Goal: Transaction & Acquisition: Purchase product/service

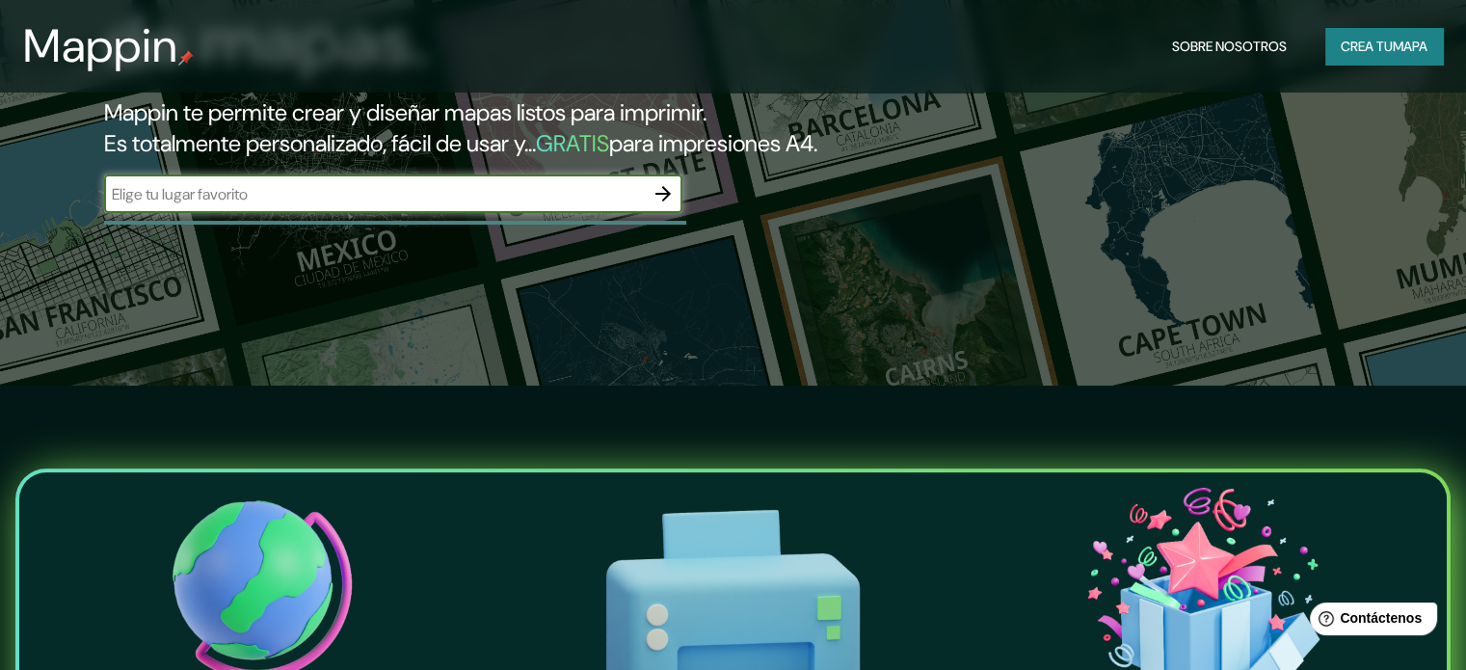
scroll to position [289, 0]
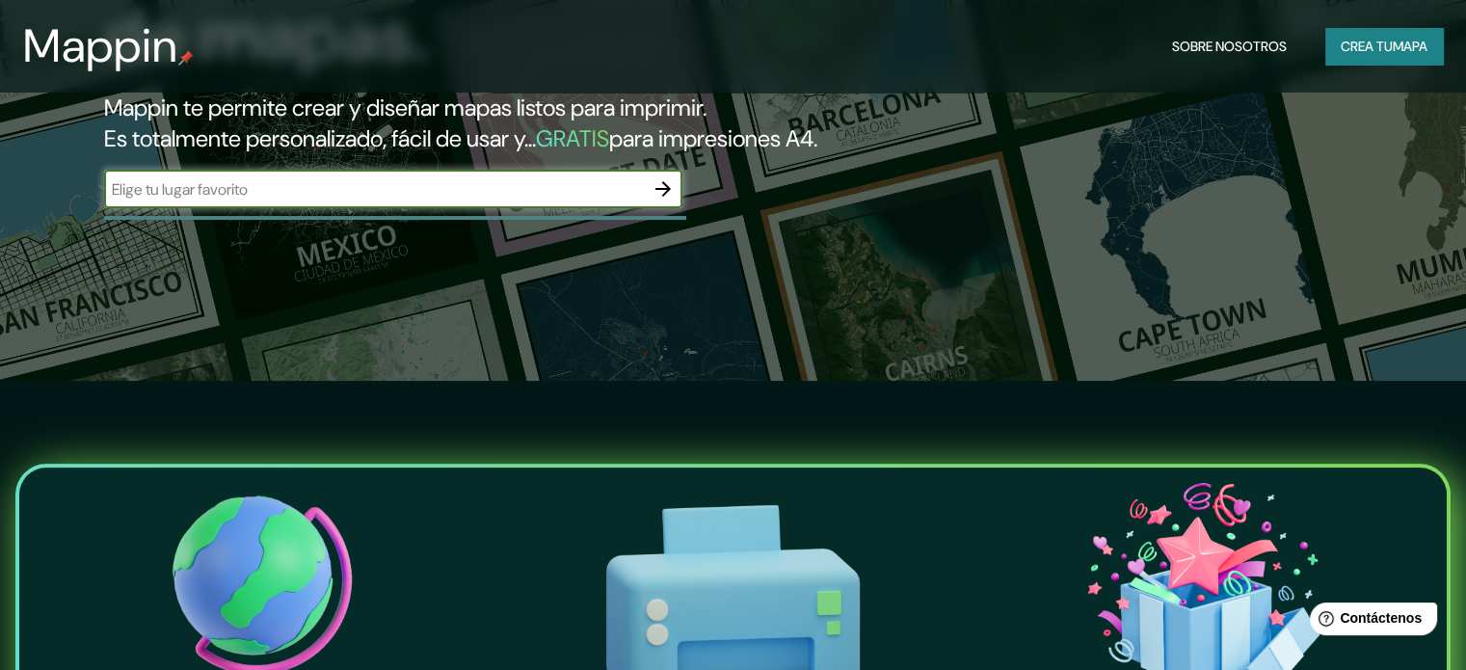
click at [300, 200] on input "text" at bounding box center [374, 189] width 540 height 22
type input "PASO DE LA PATRIA CORRIENTES [GEOGRAPHIC_DATA]"
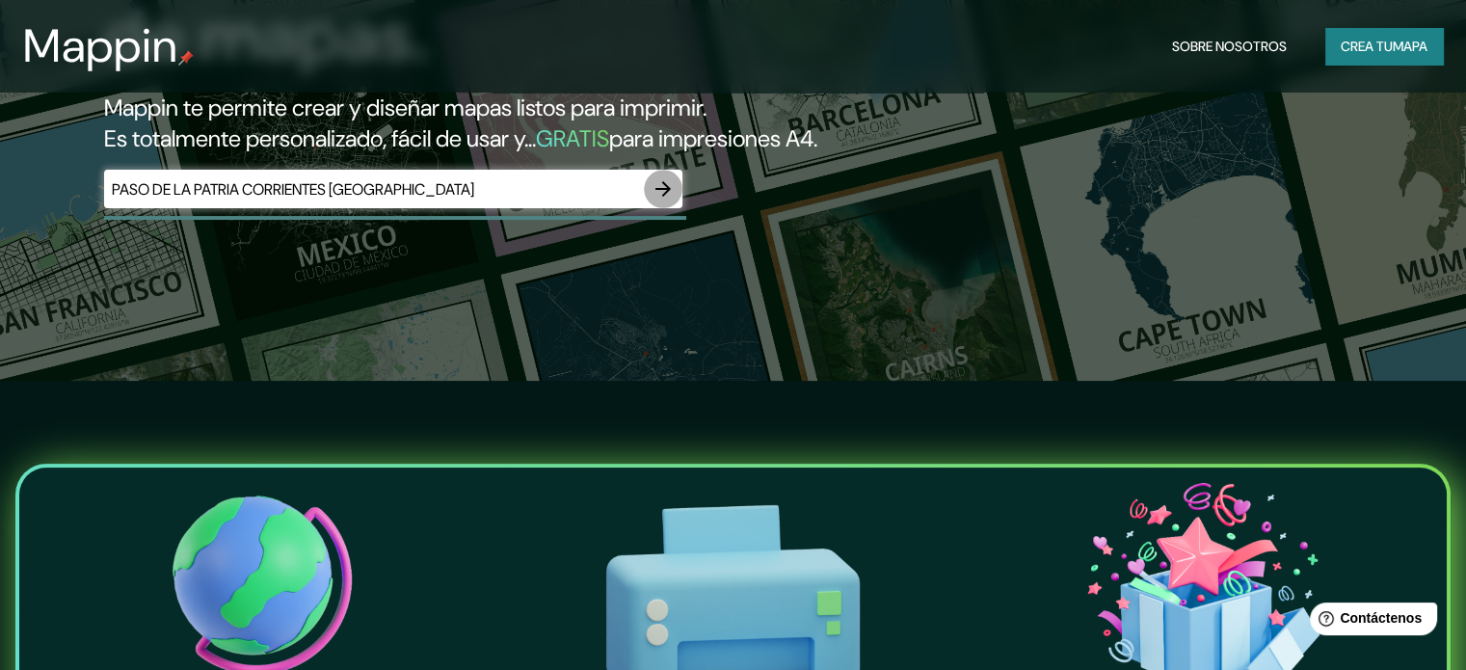
click at [668, 197] on icon "button" at bounding box center [662, 188] width 15 height 15
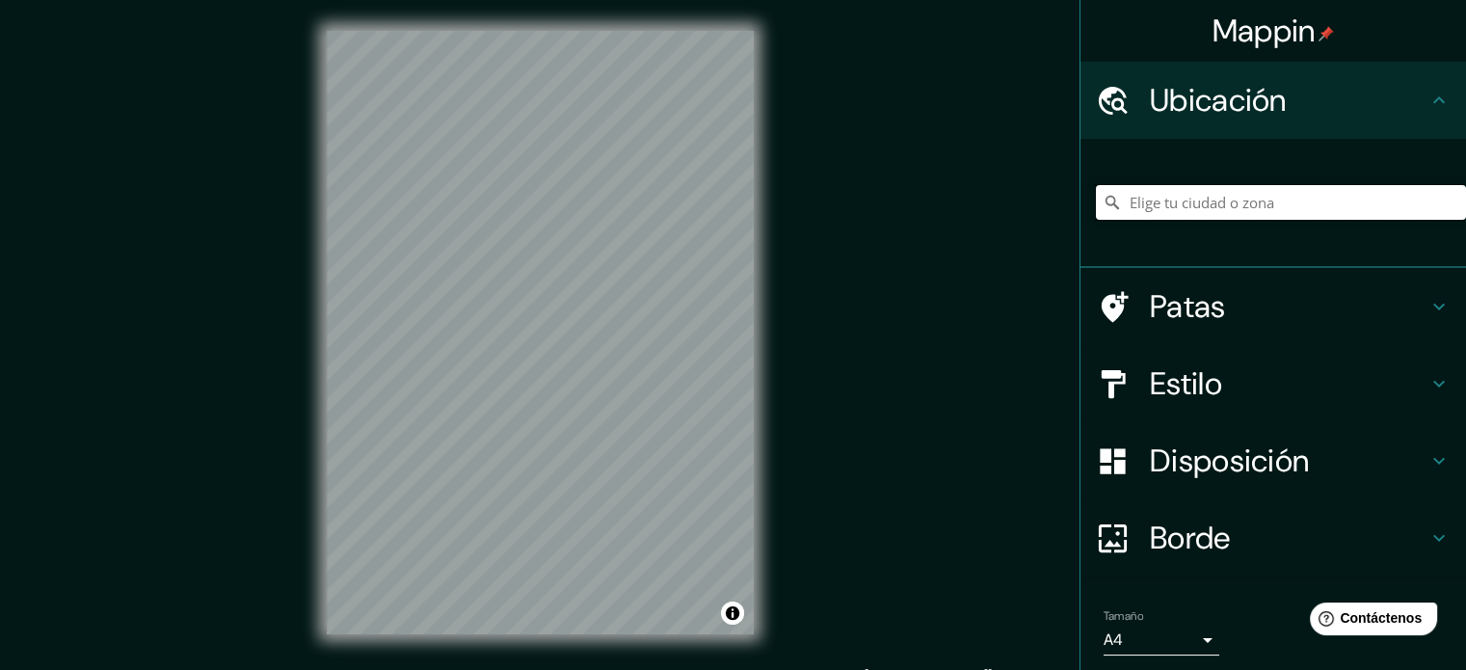
click at [1115, 208] on input "Elige tu ciudad o zona" at bounding box center [1281, 202] width 370 height 35
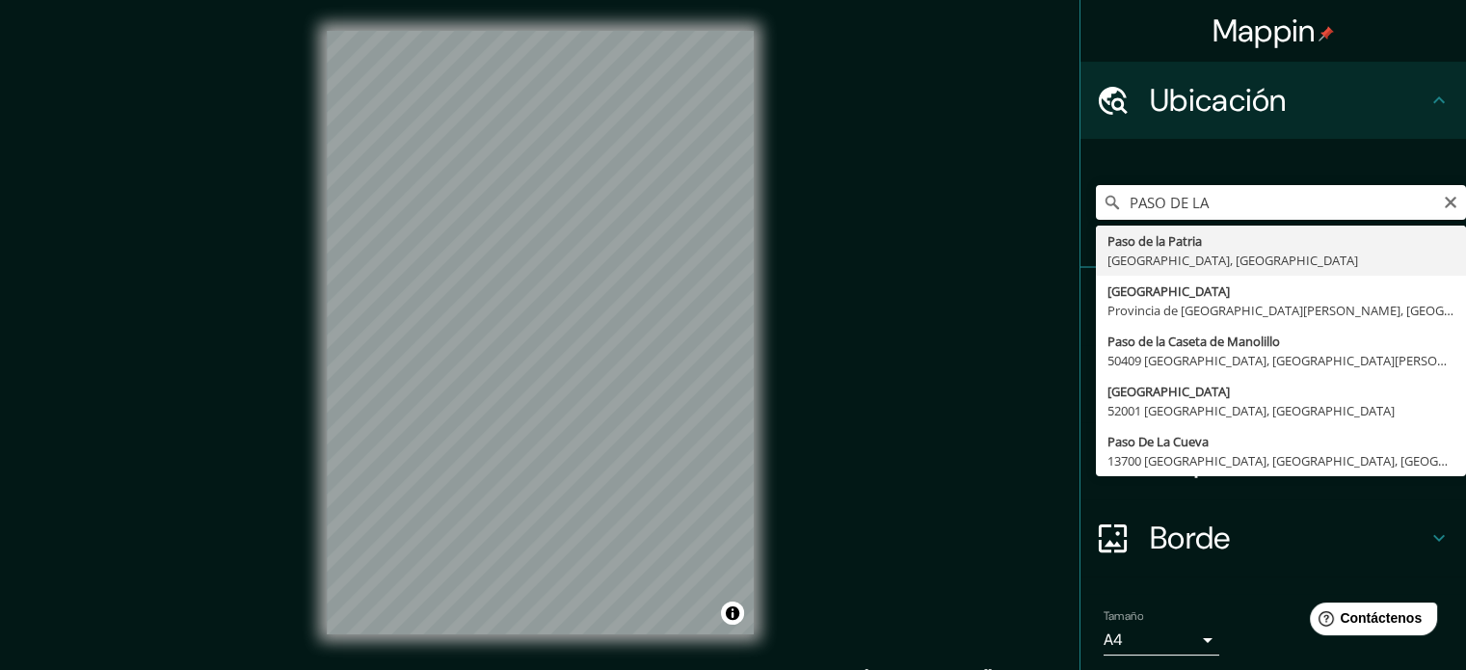
type input "[GEOGRAPHIC_DATA], [GEOGRAPHIC_DATA], [GEOGRAPHIC_DATA]"
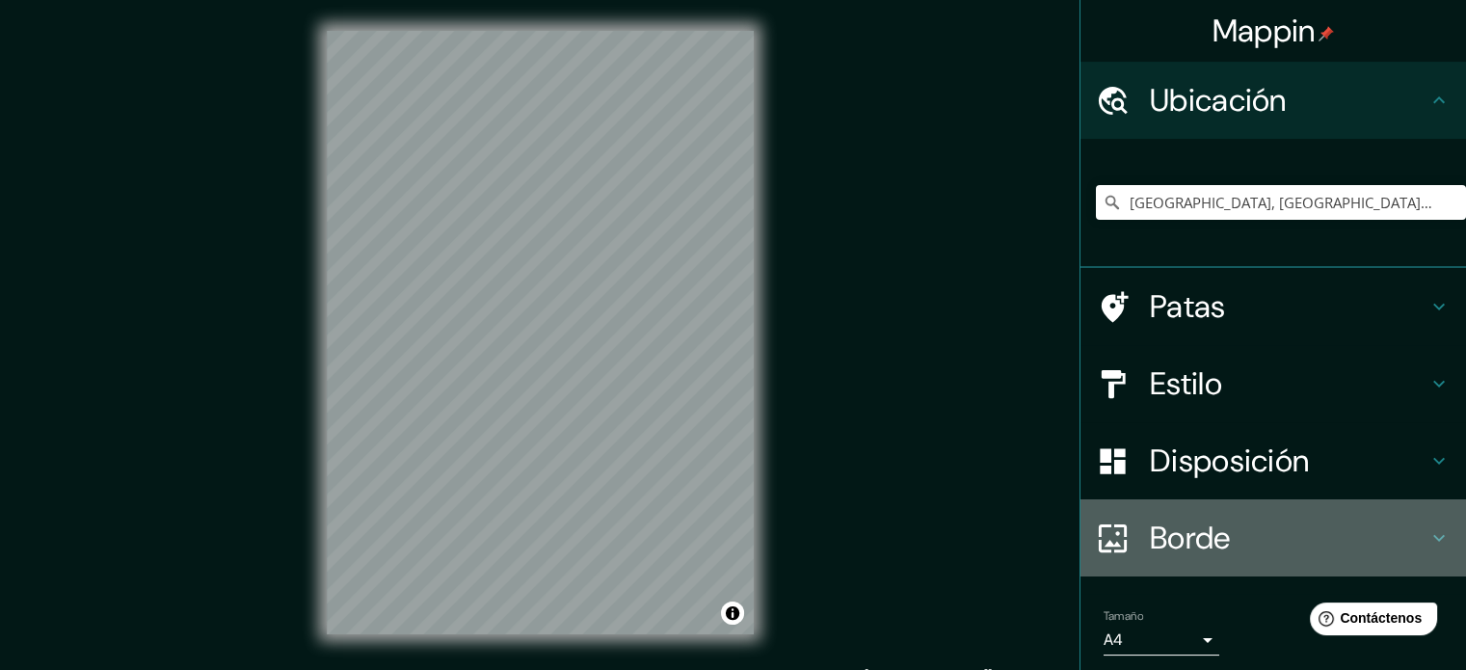
click at [1177, 544] on font "Borde" at bounding box center [1190, 538] width 81 height 40
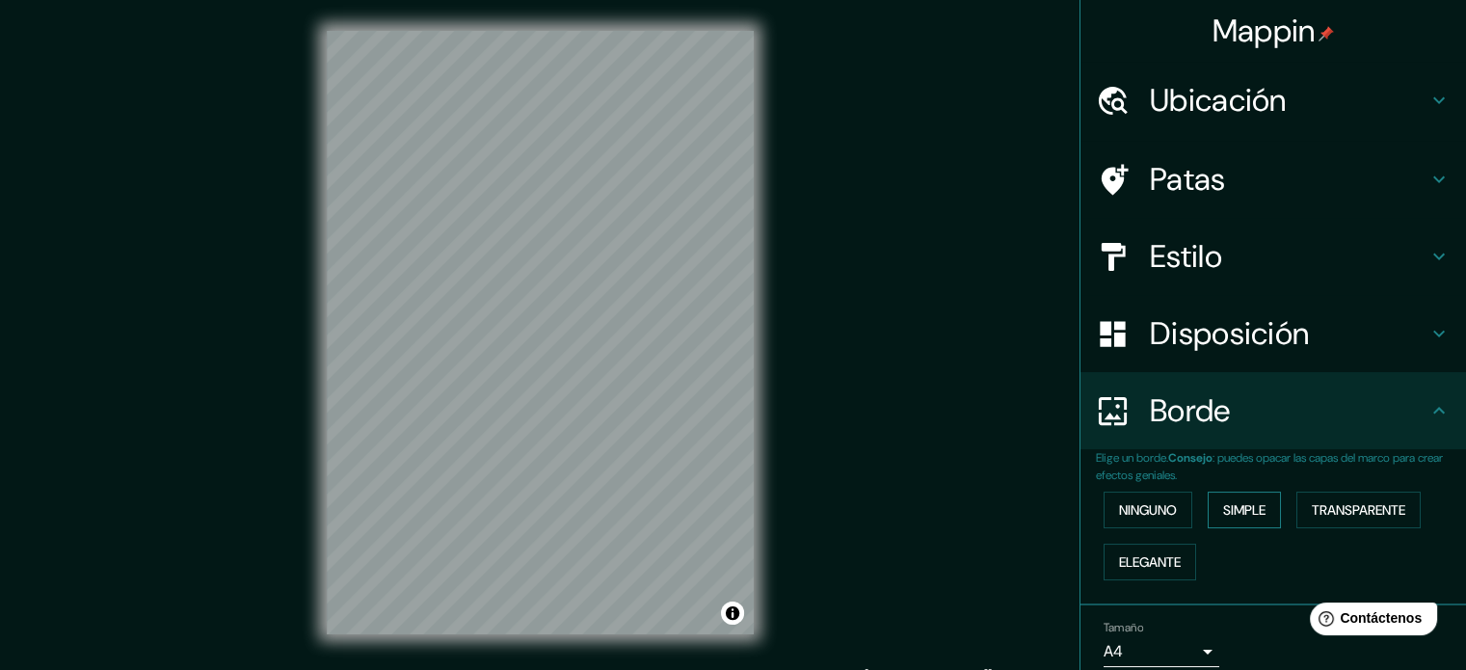
click at [1210, 512] on button "Simple" at bounding box center [1244, 510] width 73 height 37
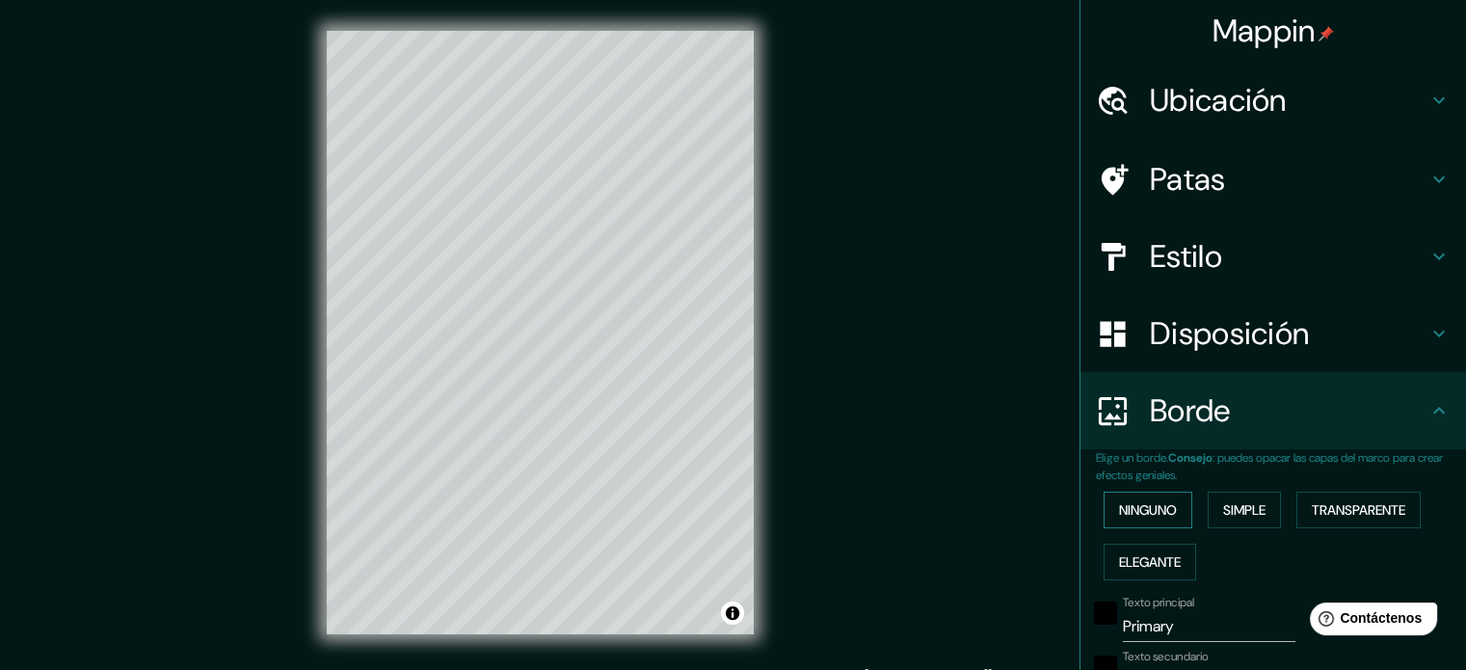
click at [1158, 511] on font "Ninguno" at bounding box center [1148, 509] width 58 height 17
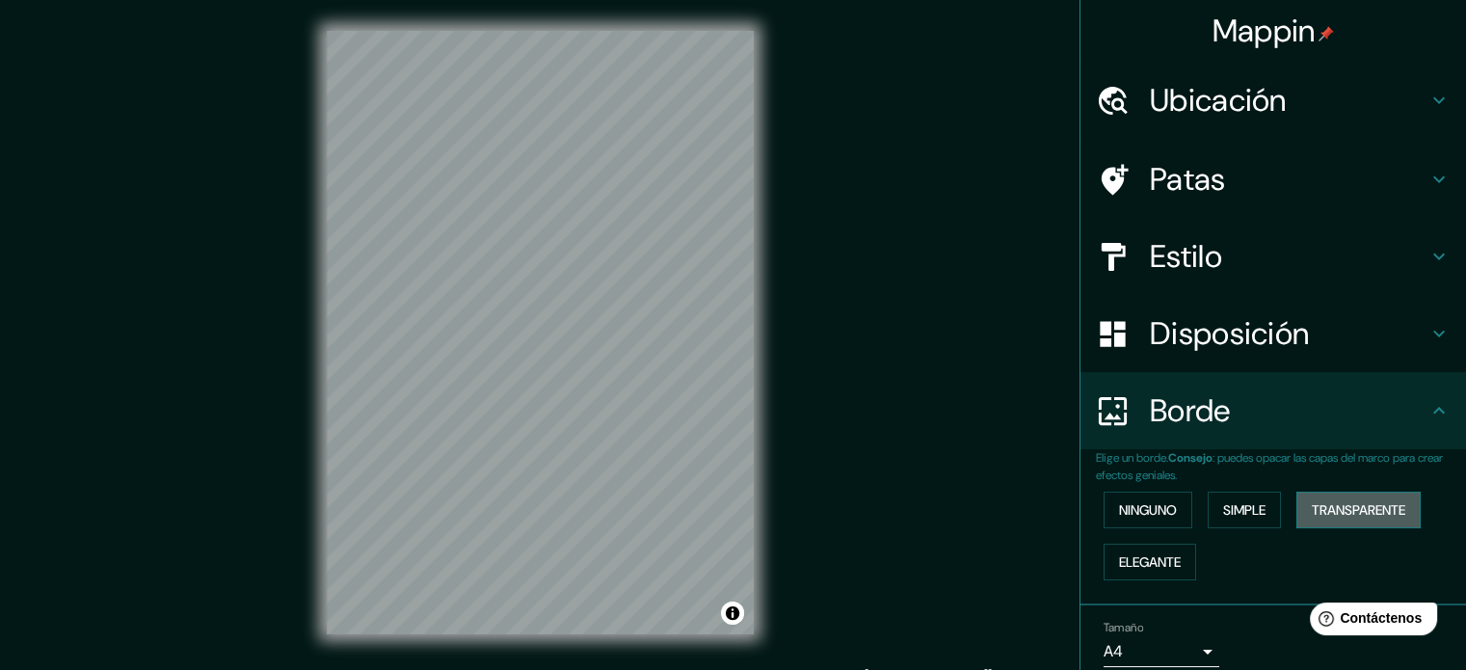
click at [1328, 514] on font "Transparente" at bounding box center [1358, 509] width 93 height 17
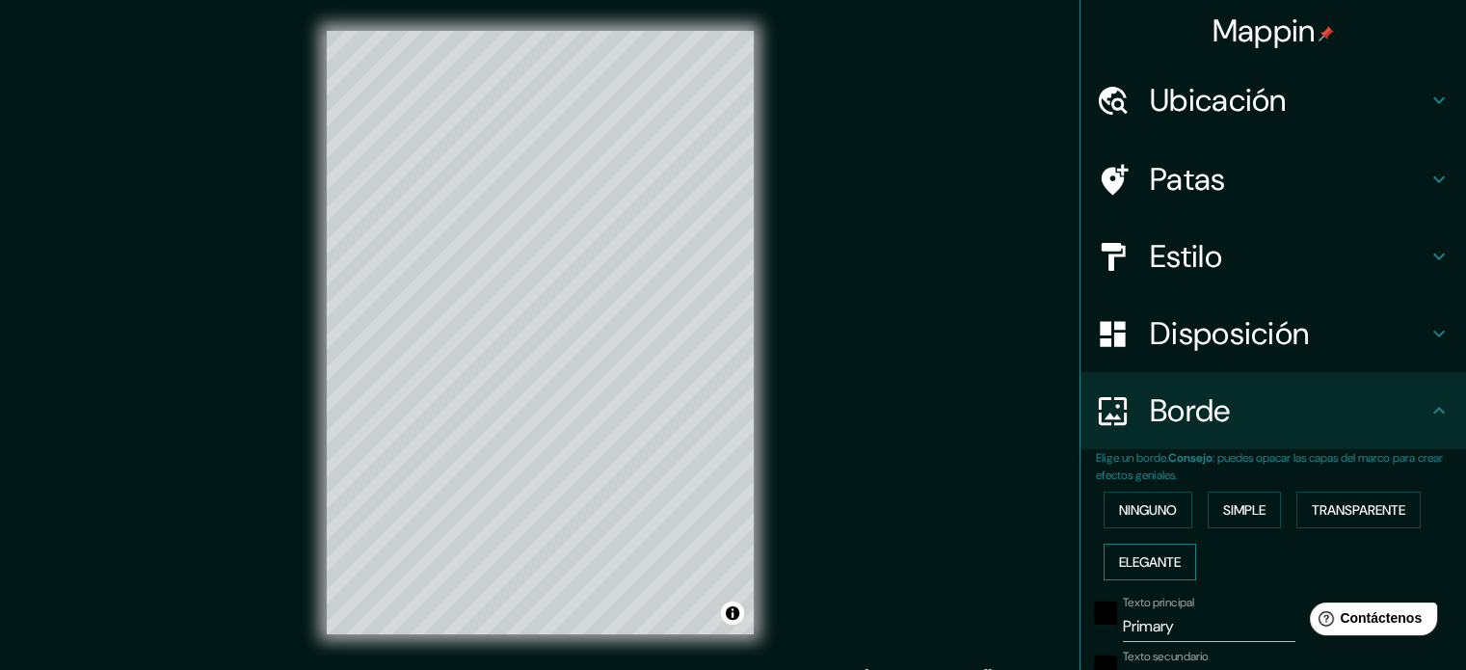
click at [1168, 549] on font "Elegante" at bounding box center [1150, 561] width 62 height 25
click at [1147, 520] on font "Ninguno" at bounding box center [1148, 509] width 58 height 25
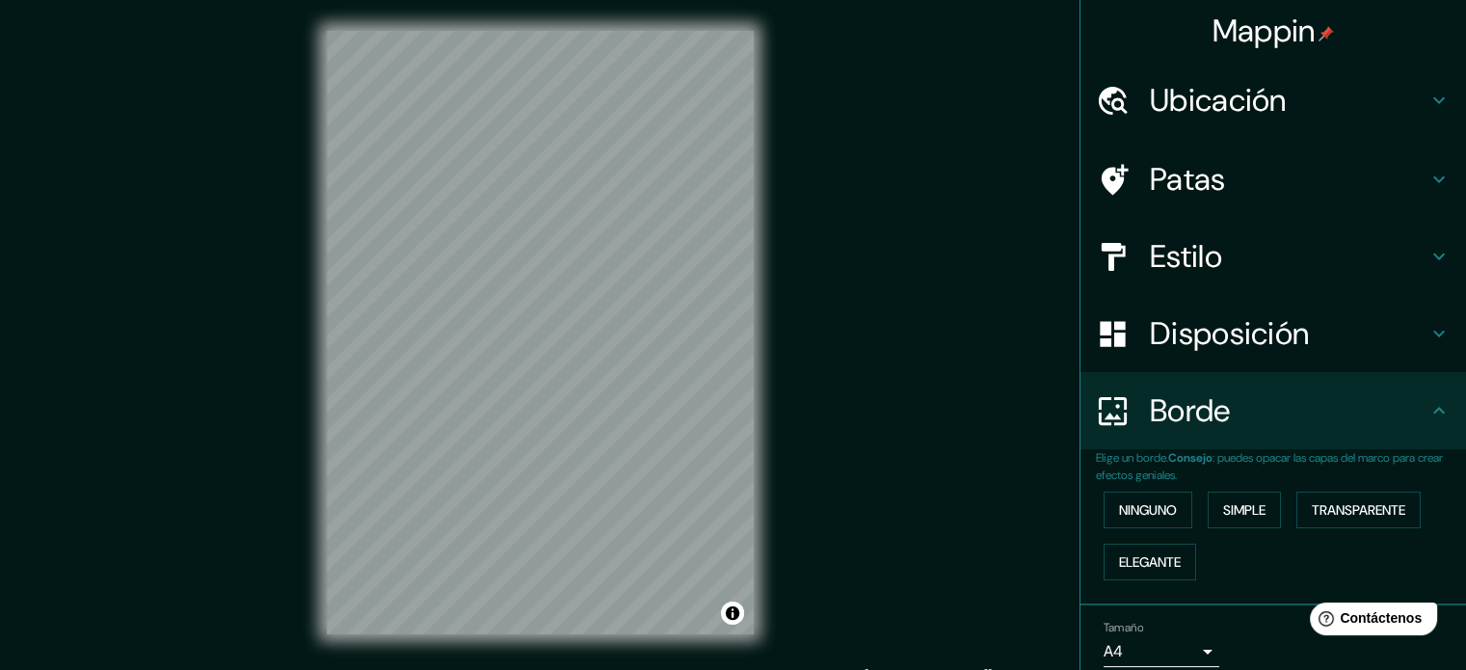
click at [1195, 254] on font "Estilo" at bounding box center [1186, 256] width 72 height 40
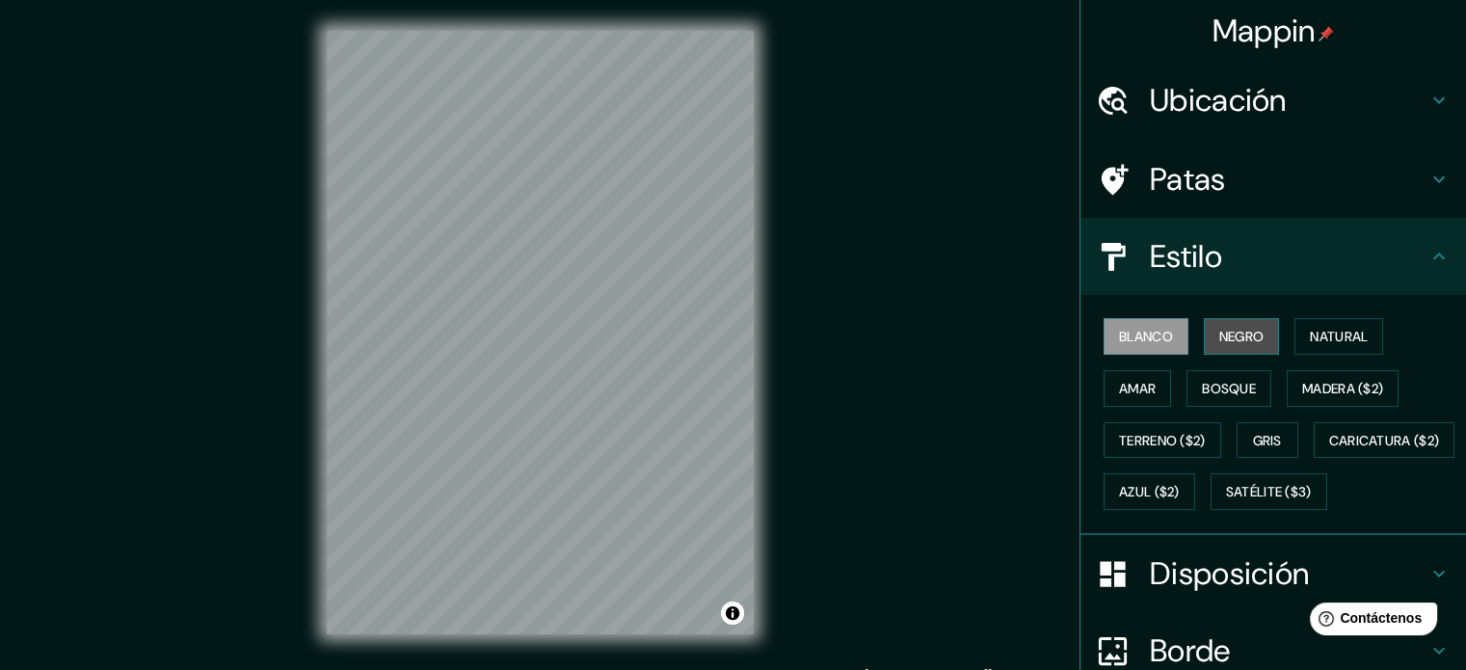
click at [1220, 328] on font "Negro" at bounding box center [1241, 336] width 45 height 17
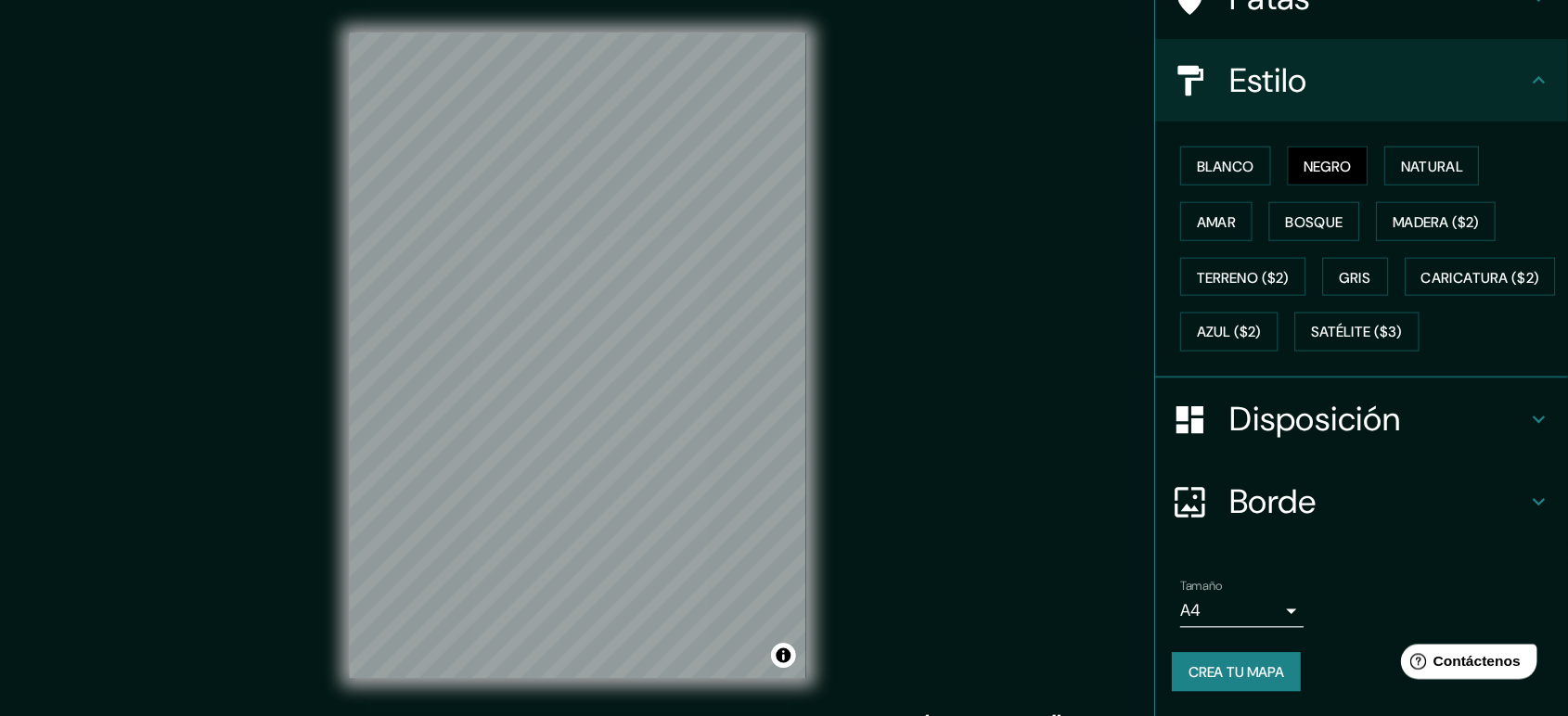
scroll to position [218, 0]
click at [1140, 598] on font "Crea tu mapa" at bounding box center [1113, 604] width 87 height 16
click at [1206, 242] on font "Gris" at bounding box center [1220, 249] width 28 height 16
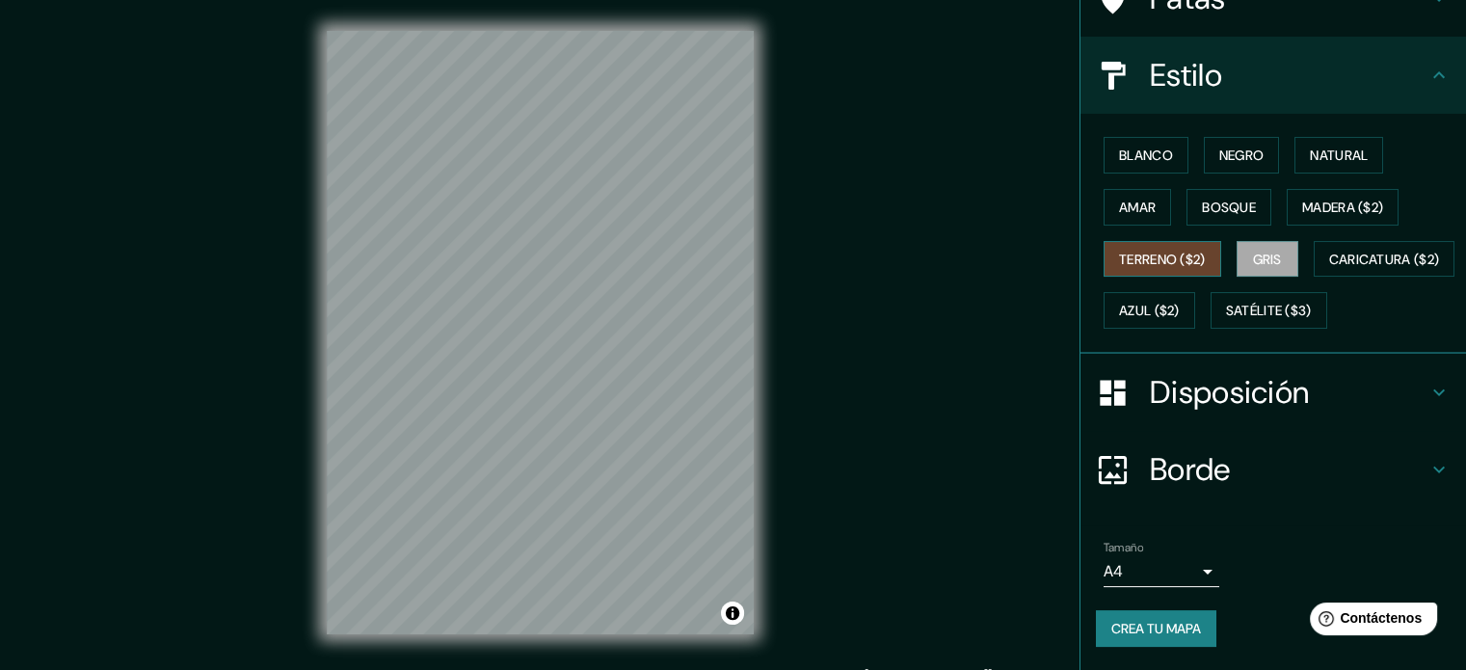
click at [1184, 251] on font "Terreno ($2)" at bounding box center [1162, 259] width 87 height 17
click at [1199, 189] on button "Bosque" at bounding box center [1228, 207] width 85 height 37
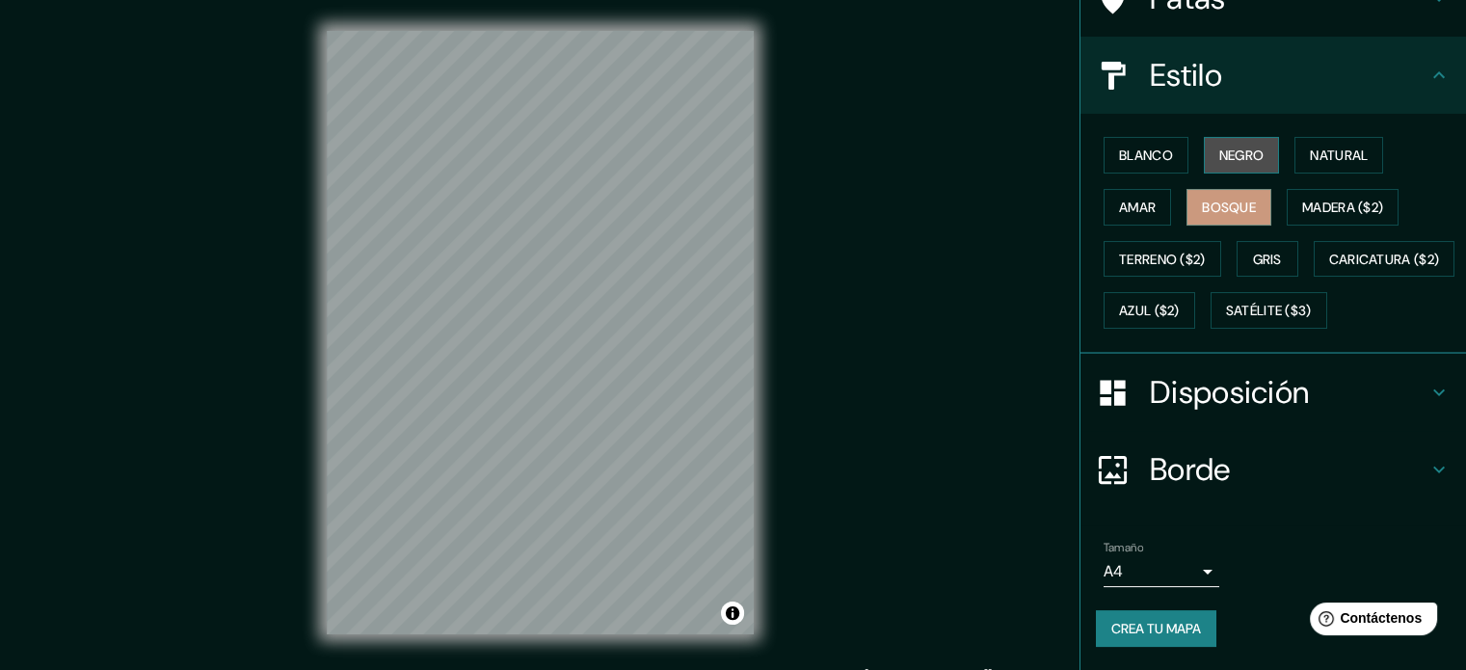
click at [1239, 146] on font "Negro" at bounding box center [1241, 154] width 45 height 17
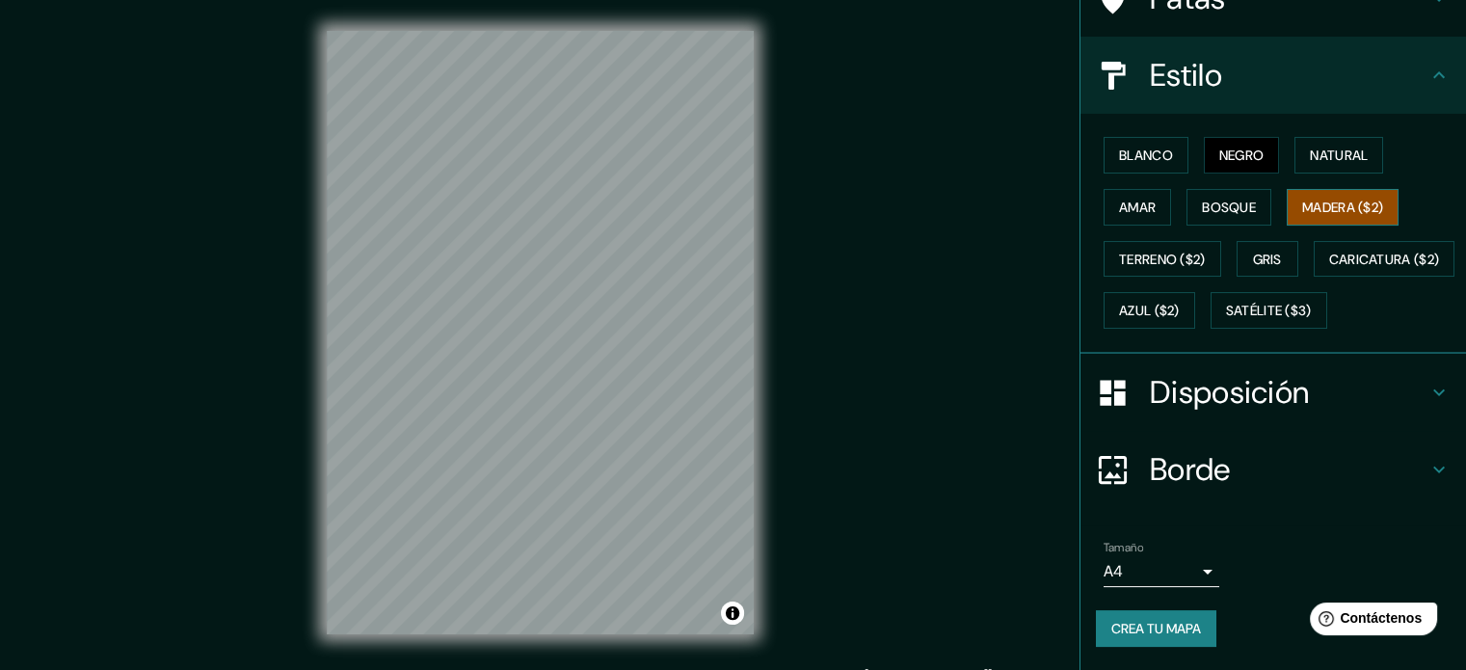
click at [1342, 199] on font "Madera ($2)" at bounding box center [1342, 207] width 81 height 17
click at [1237, 146] on font "Negro" at bounding box center [1241, 154] width 45 height 17
click at [1220, 199] on font "Bosque" at bounding box center [1229, 207] width 54 height 17
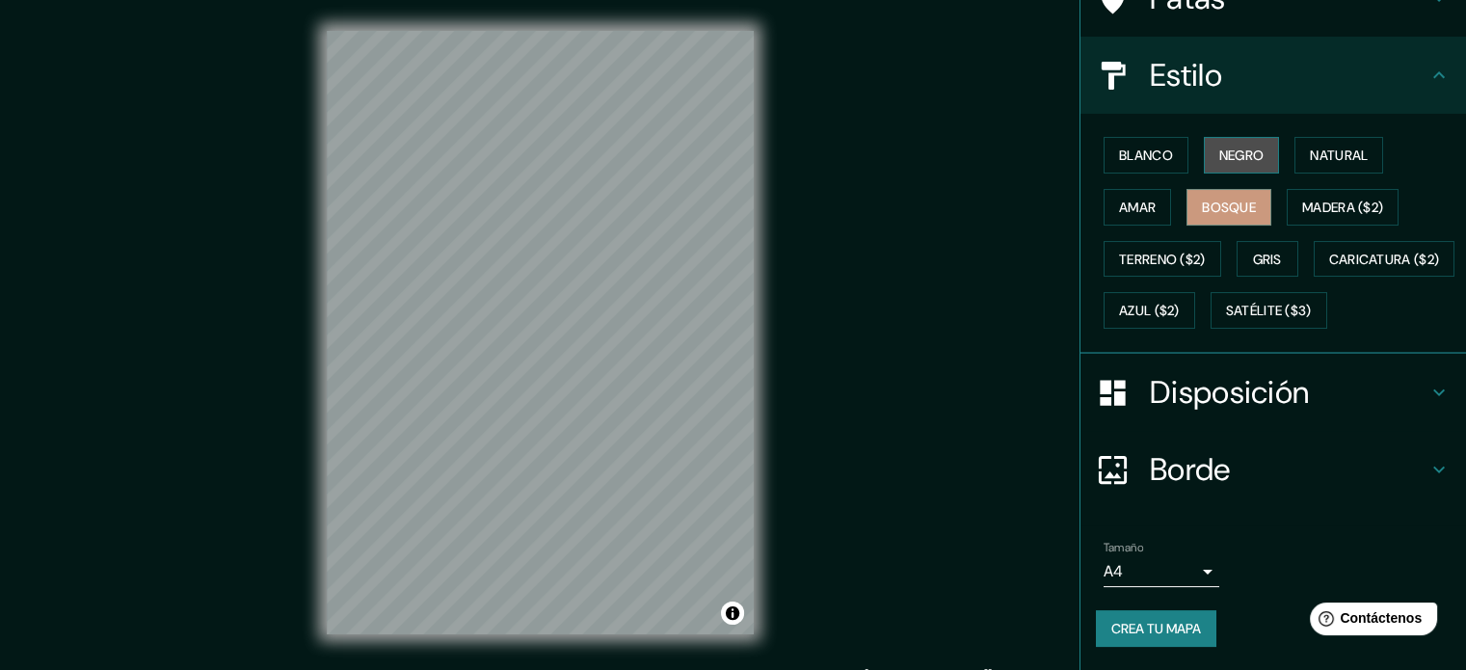
click at [1231, 146] on font "Negro" at bounding box center [1241, 154] width 45 height 17
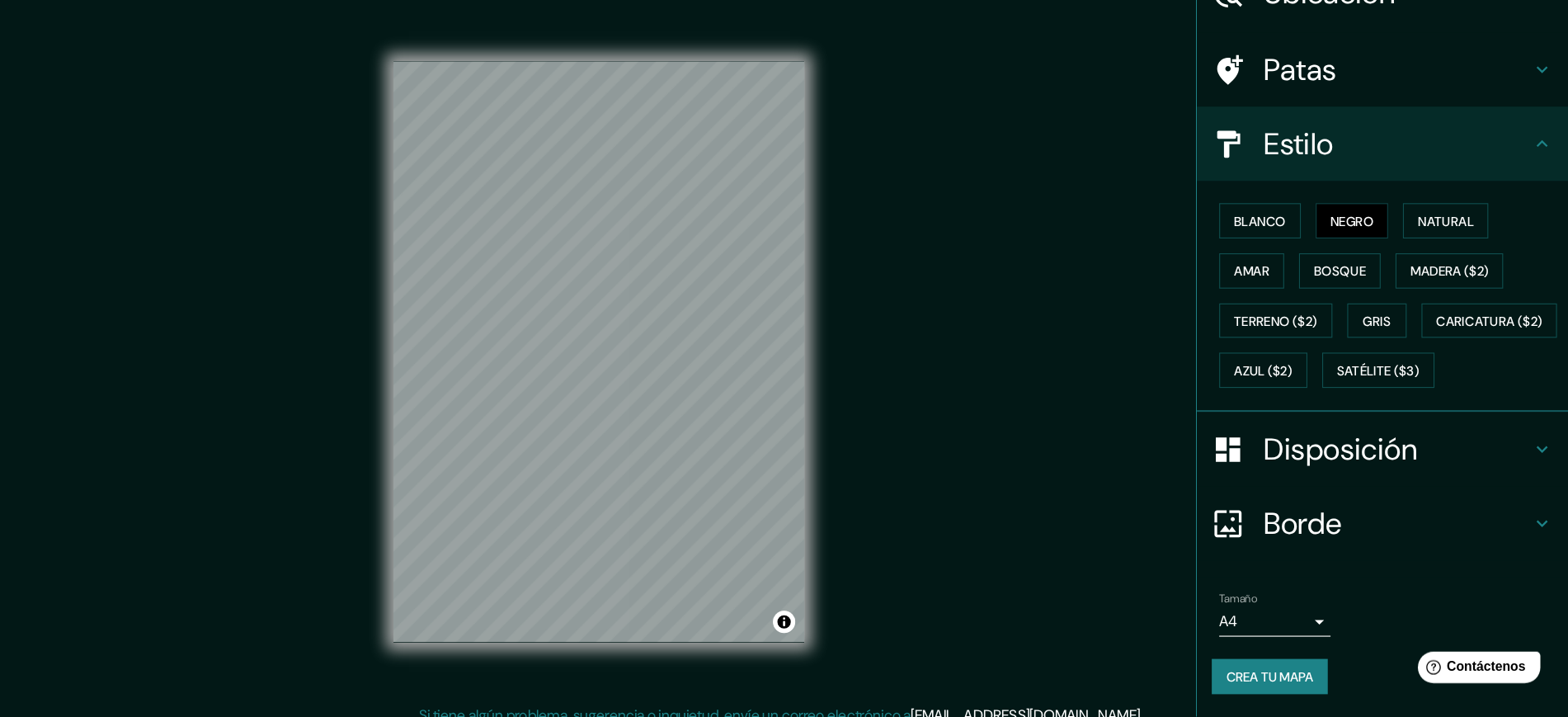
scroll to position [56, 0]
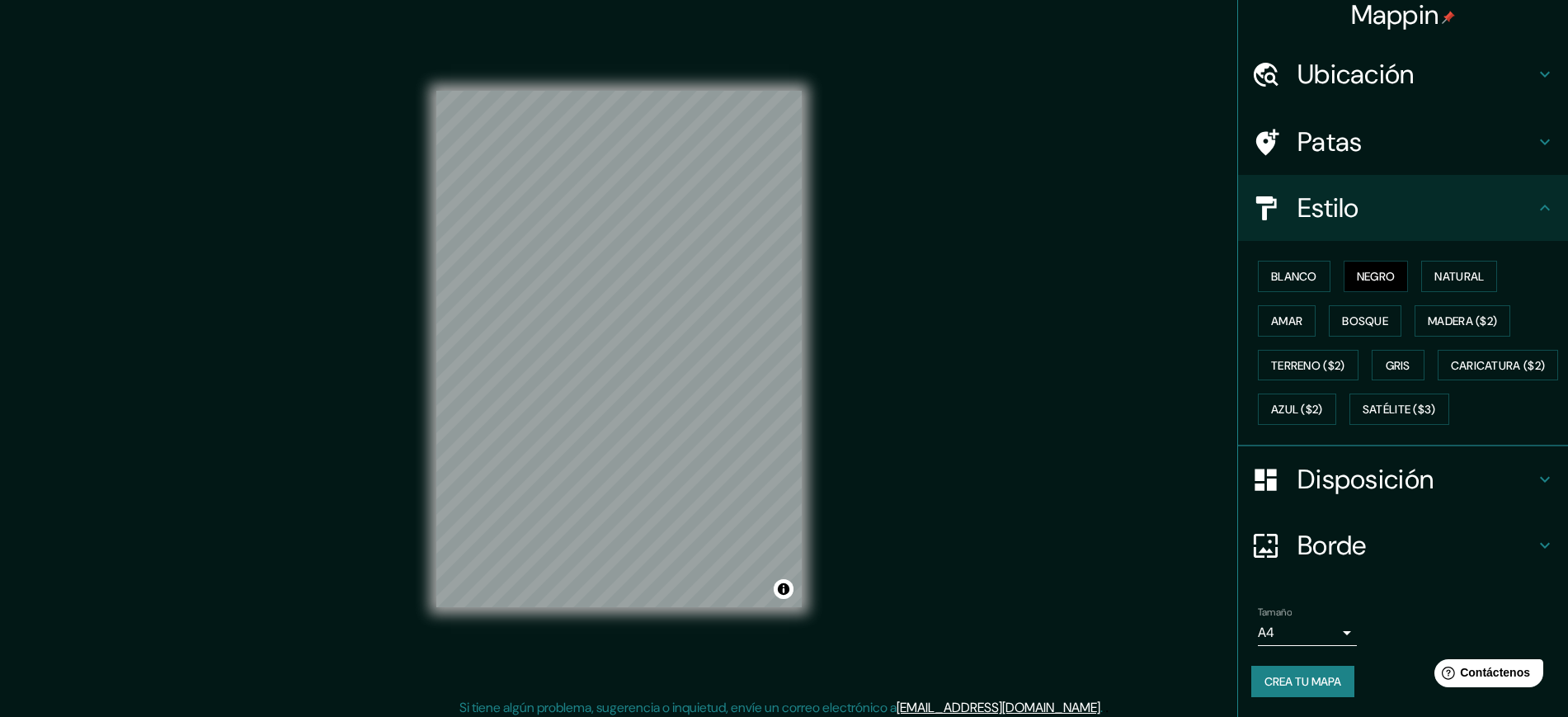
click at [810, 313] on div "© Mapbox © OpenStreetMap Improve this map" at bounding box center [619, 348] width 419 height 697
